Goal: Use online tool/utility: Utilize a website feature to perform a specific function

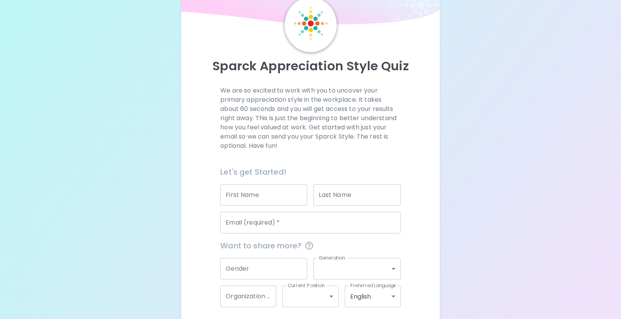
scroll to position [65, 0]
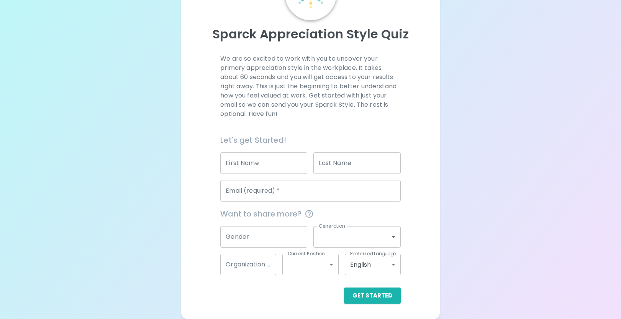
click at [253, 163] on input "First Name" at bounding box center [263, 162] width 87 height 21
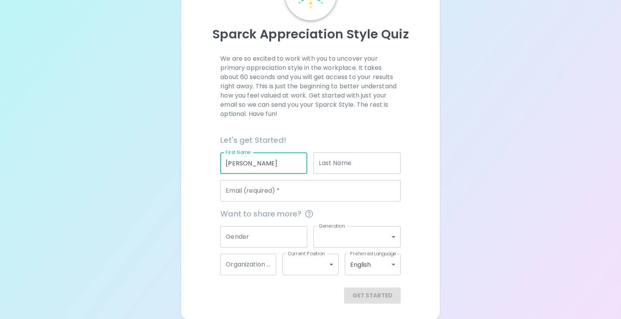
type input "[PERSON_NAME]"
type input "Oldham"
click at [233, 163] on input "[PERSON_NAME]" at bounding box center [263, 162] width 87 height 21
type input "[PERSON_NAME]"
click at [246, 196] on input "Email (required)   *" at bounding box center [310, 190] width 181 height 21
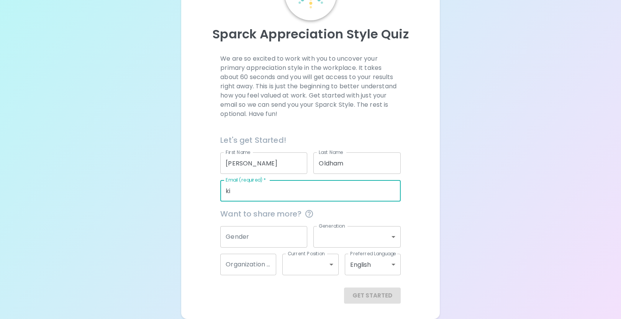
type input "k"
type input "[EMAIL_ADDRESS][DOMAIN_NAME]"
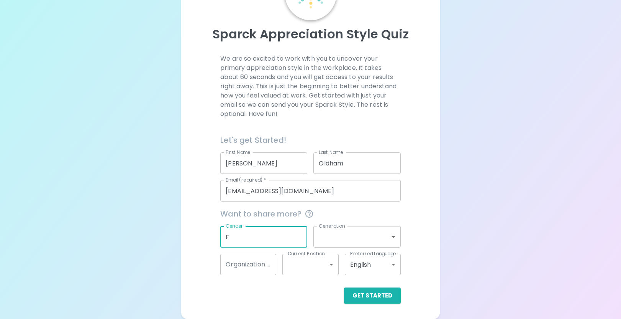
type input "F"
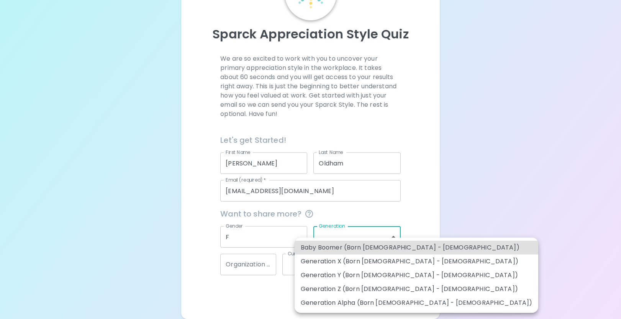
click at [332, 238] on body "Sparck Appreciation Style Quiz We are so excited to work with you to uncover yo…" at bounding box center [310, 127] width 621 height 384
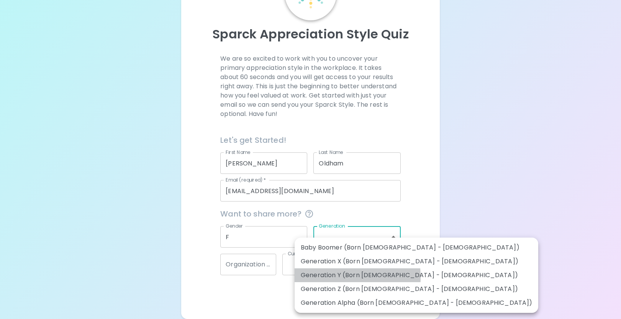
click at [326, 277] on li "Generation Y (Born [DEMOGRAPHIC_DATA] - [DEMOGRAPHIC_DATA])" at bounding box center [417, 275] width 244 height 14
type input "generation_y"
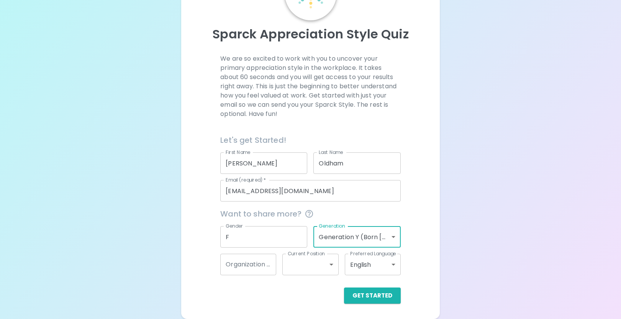
click at [307, 263] on body "Sparck Appreciation Style Quiz We are so excited to work with you to uncover yo…" at bounding box center [310, 127] width 621 height 384
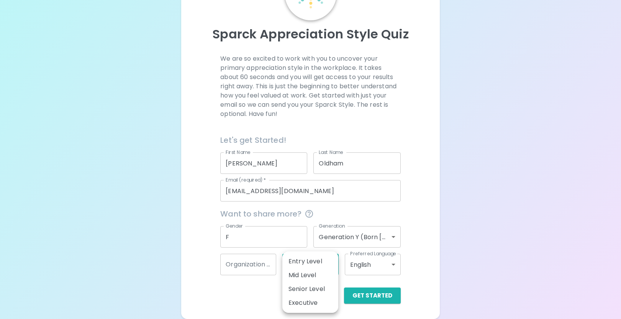
click at [311, 277] on li "Mid Level" at bounding box center [311, 275] width 56 height 14
click at [365, 264] on body "Sparck Appreciation Style Quiz We are so excited to work with you to uncover yo…" at bounding box center [310, 127] width 621 height 384
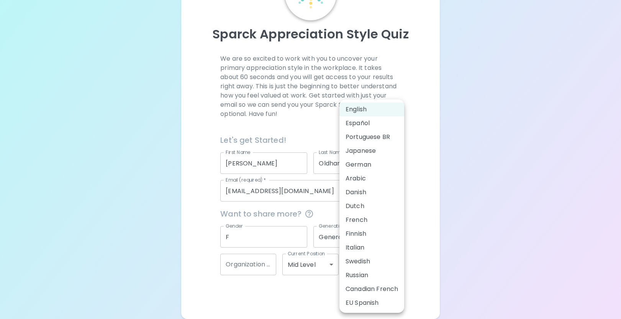
click at [335, 266] on div at bounding box center [310, 159] width 621 height 319
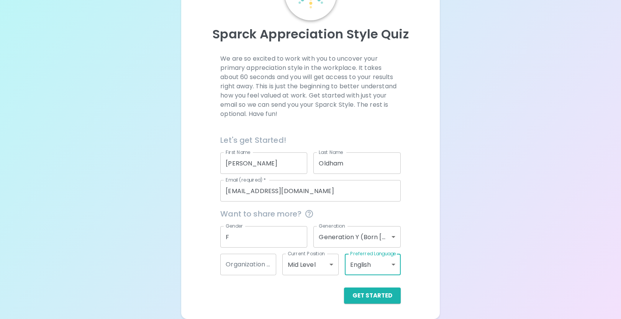
click at [329, 266] on div "English Español Portuguese BR Japanese German Arabic Danish Dutch French Finnis…" at bounding box center [310, 159] width 621 height 319
click at [333, 265] on body "Sparck Appreciation Style Quiz We are so excited to work with you to uncover yo…" at bounding box center [310, 127] width 621 height 384
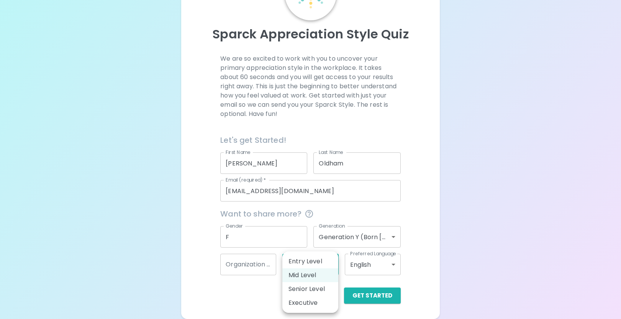
click at [325, 290] on li "Senior Level" at bounding box center [311, 289] width 56 height 14
type input "senior_level"
click at [364, 270] on body "Sparck Appreciation Style Quiz We are so excited to work with you to uncover yo…" at bounding box center [310, 127] width 621 height 384
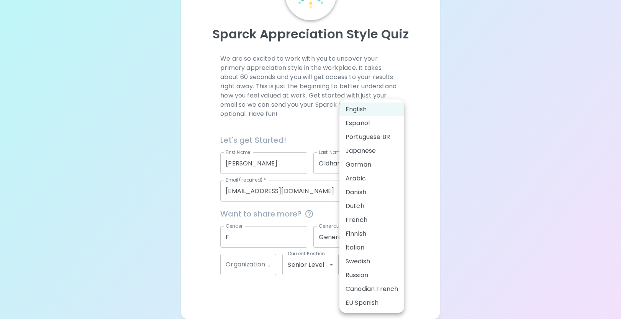
click at [364, 270] on li "Russian" at bounding box center [372, 275] width 65 height 14
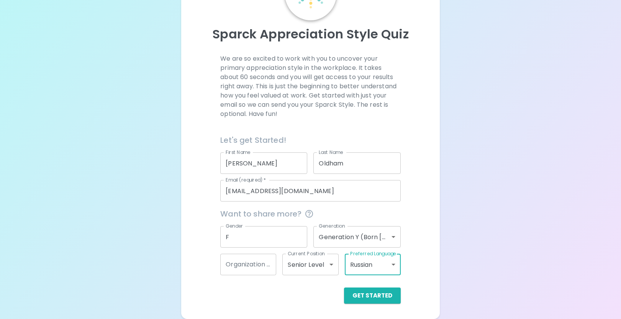
click at [367, 261] on body "Sparck Appreciation Style Quiz We are so excited to work with you to uncover yo…" at bounding box center [310, 127] width 621 height 384
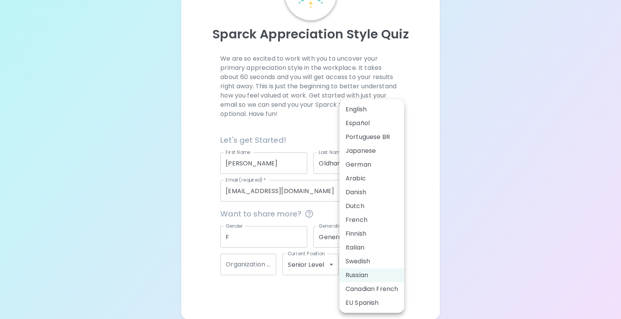
click at [349, 107] on li "English" at bounding box center [372, 109] width 65 height 14
type input "en"
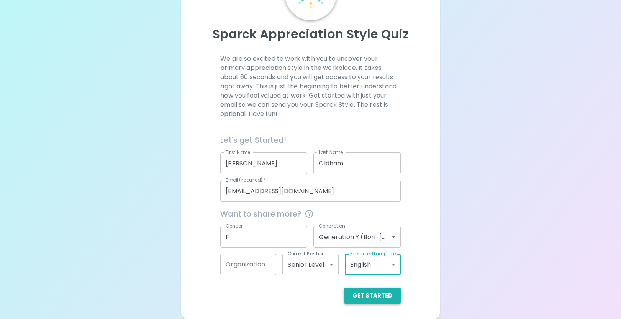
click at [378, 294] on button "Get Started" at bounding box center [372, 295] width 57 height 16
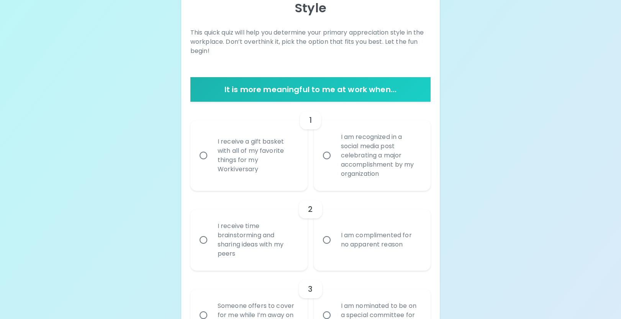
scroll to position [109, 0]
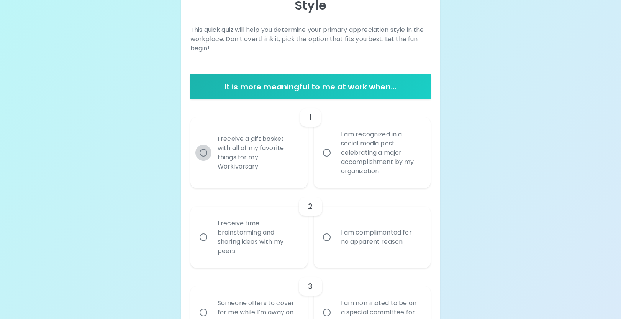
click at [198, 150] on input "I receive a gift basket with all of my favorite things for my Workiversary" at bounding box center [204, 153] width 16 height 16
radio input "true"
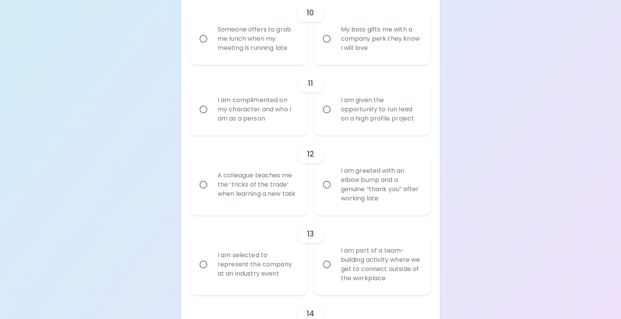
scroll to position [940, 0]
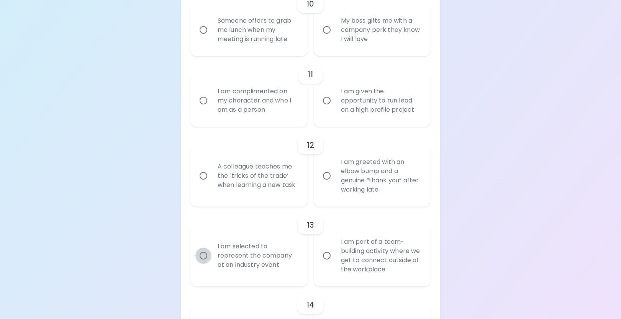
click at [205, 253] on input "I am selected to represent the company at an industry event" at bounding box center [204, 255] width 16 height 16
radio input "false"
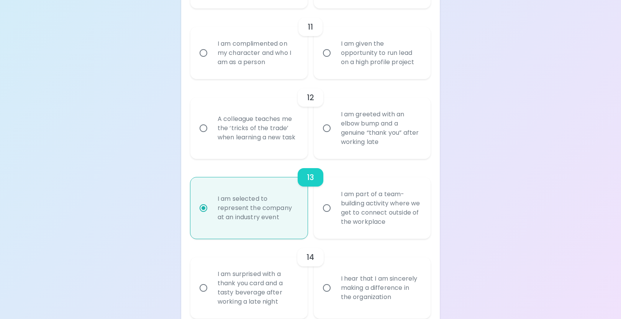
scroll to position [1002, 0]
